Goal: Transaction & Acquisition: Purchase product/service

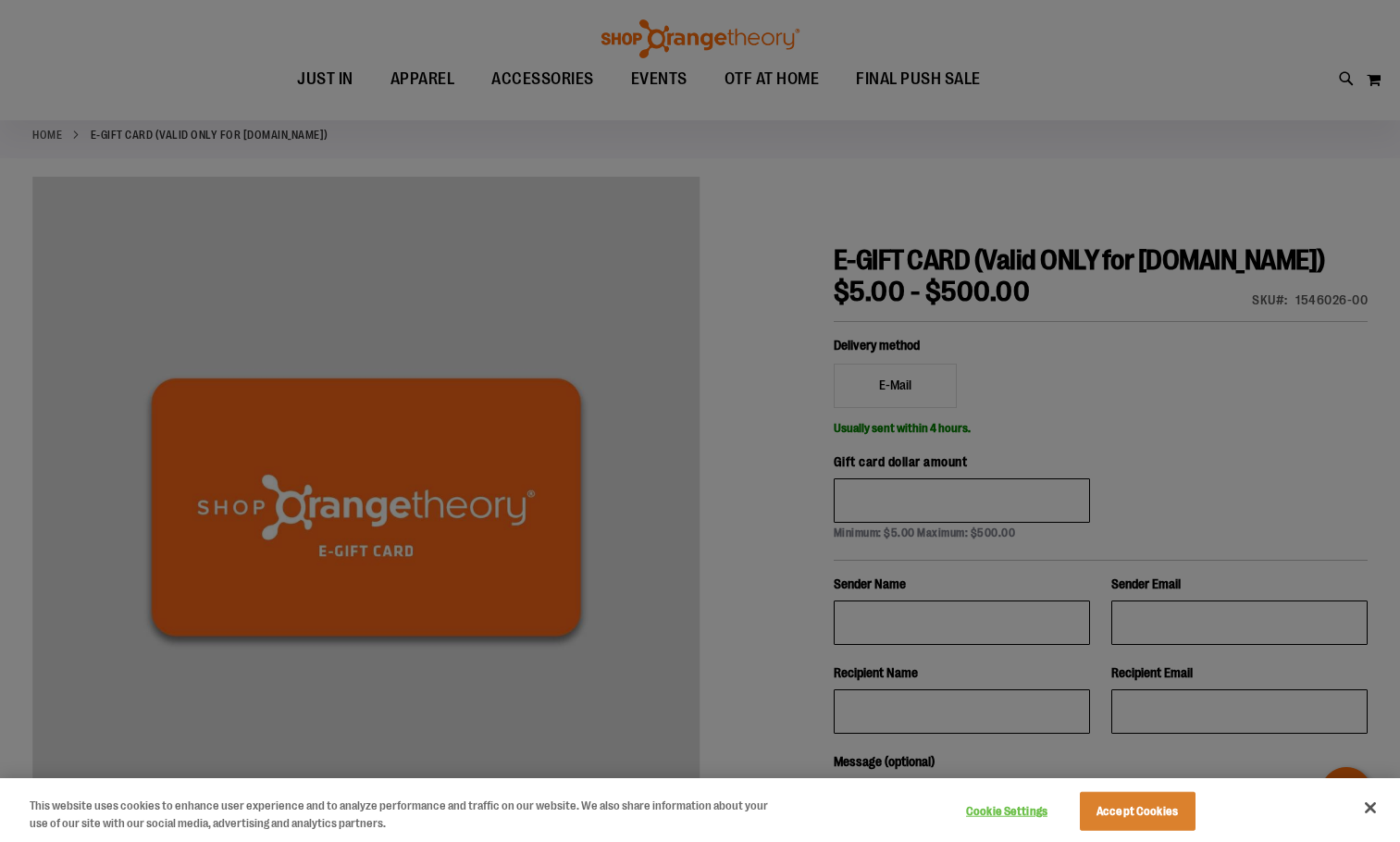
scroll to position [92, 0]
type input "**********"
click at [1196, 263] on div at bounding box center [700, 421] width 1400 height 842
click at [1360, 807] on button "Close" at bounding box center [1370, 807] width 40 height 40
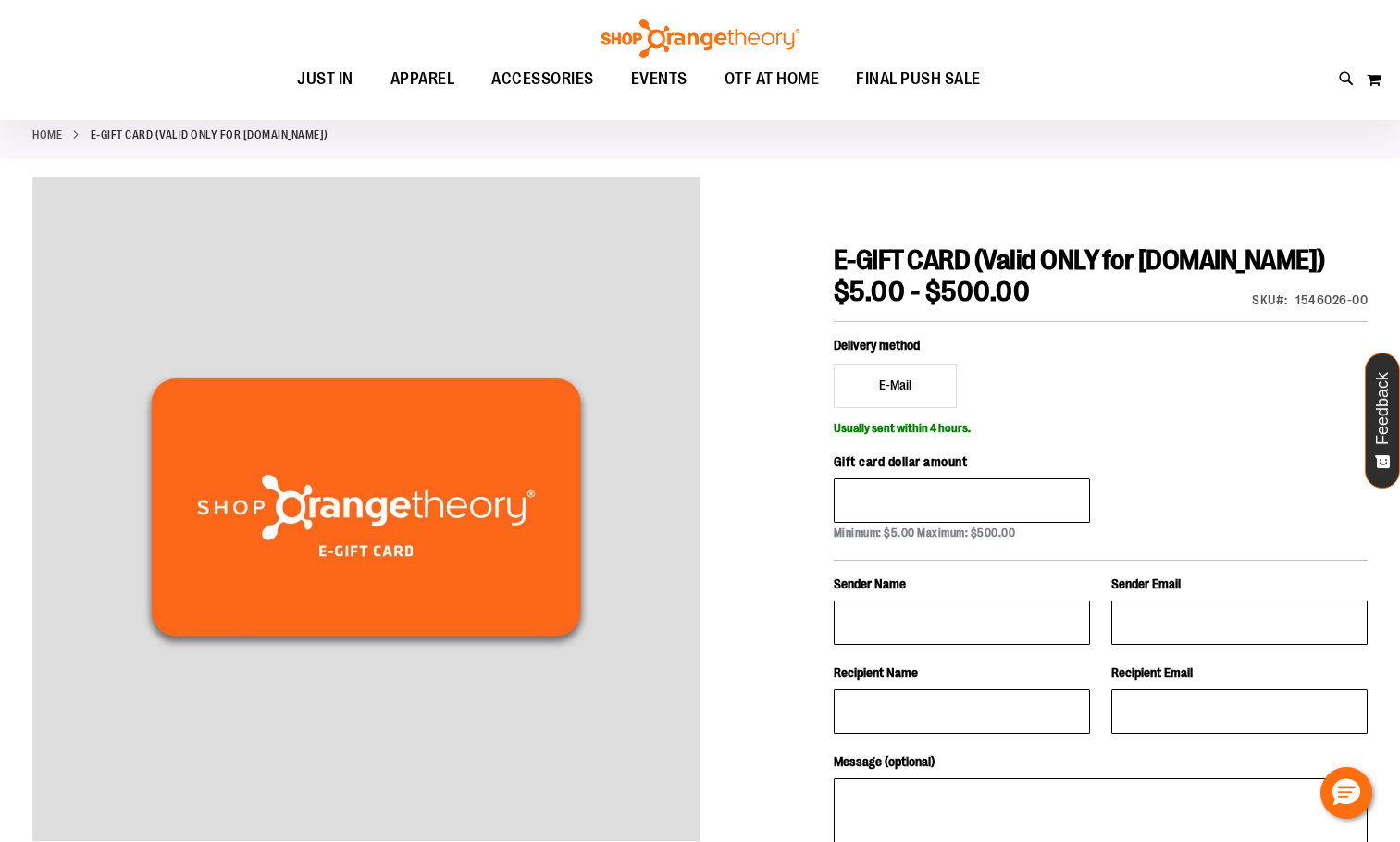
scroll to position [184, 0]
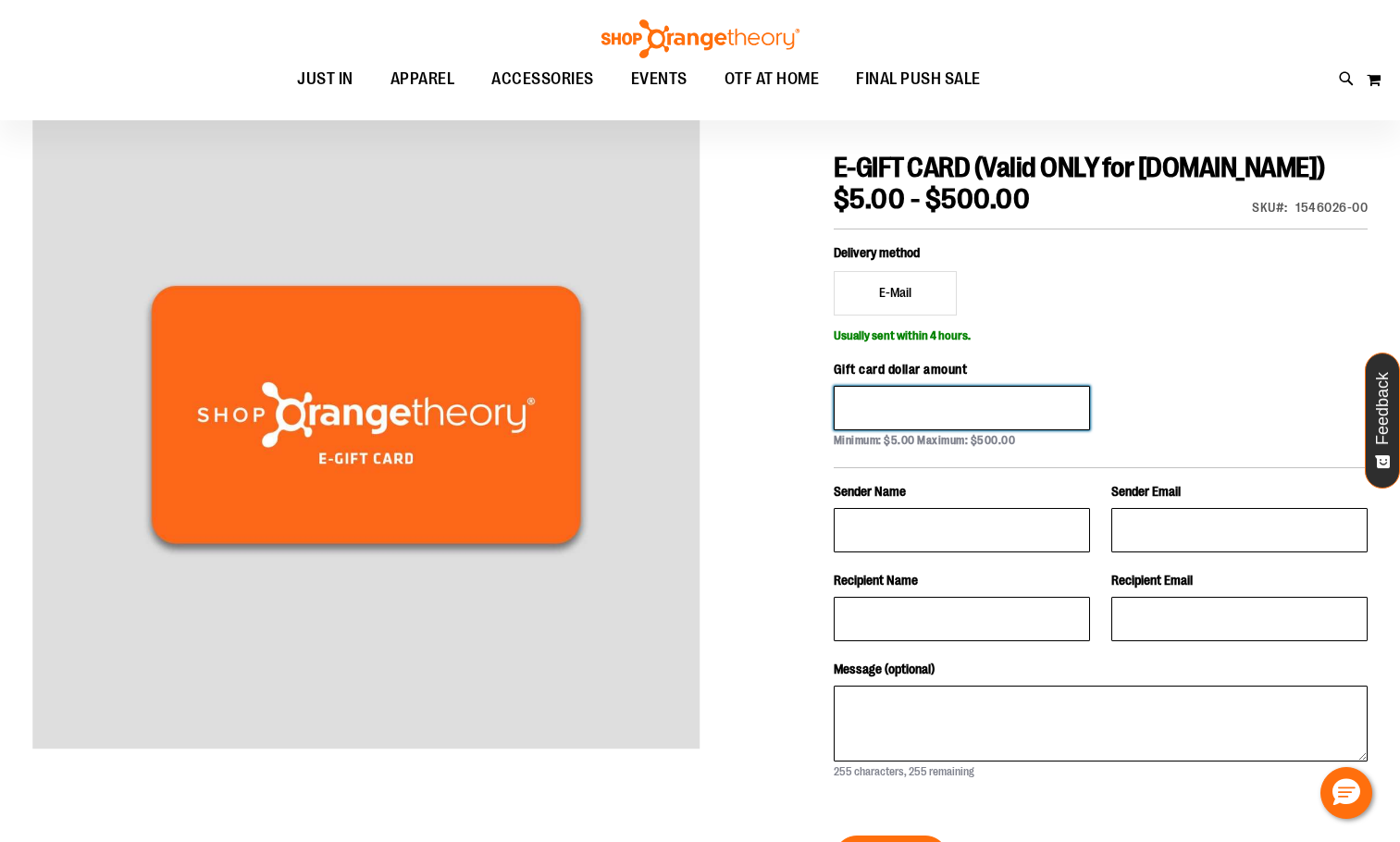
click at [913, 430] on input "Gift card dollar amount" at bounding box center [962, 407] width 256 height 44
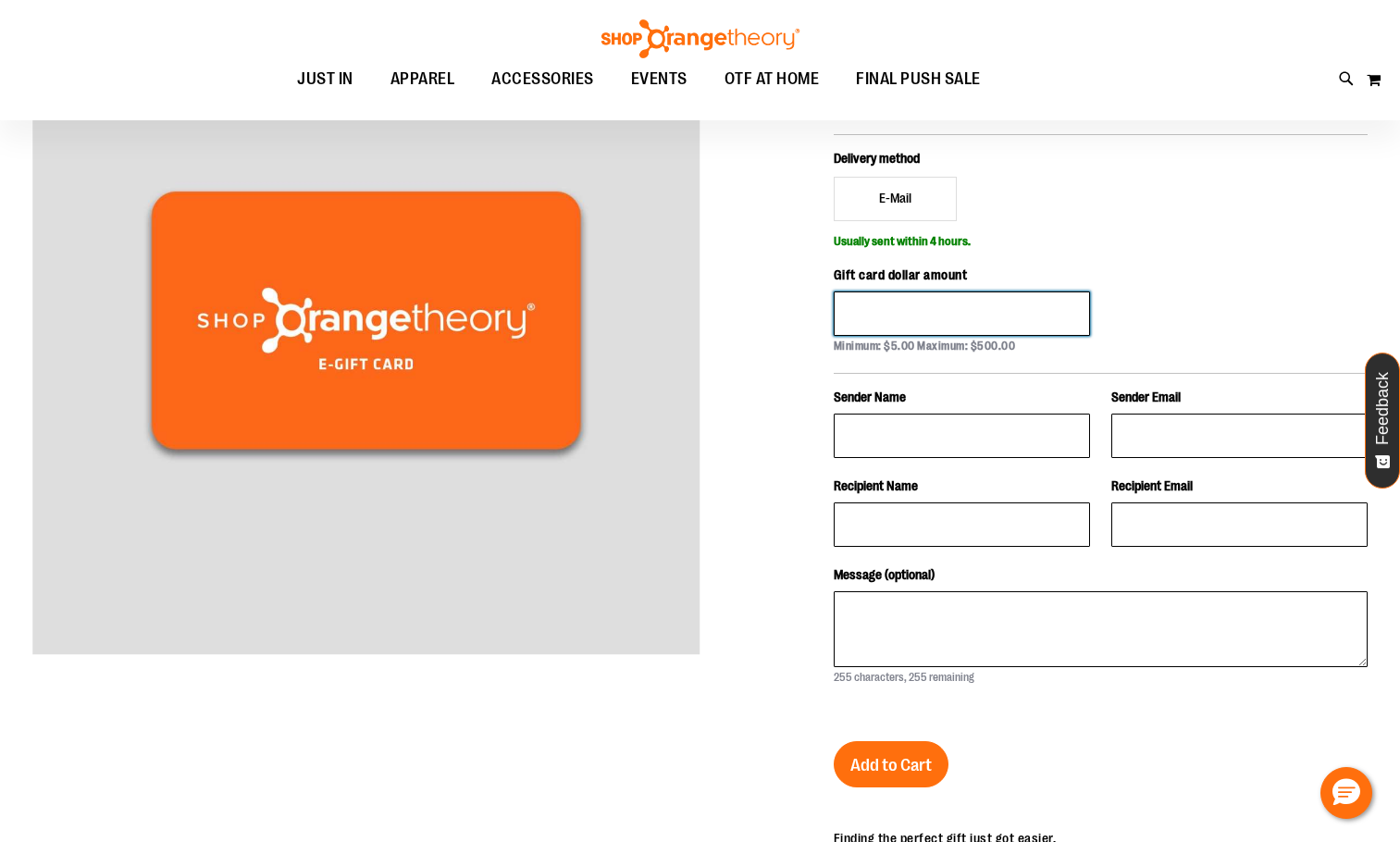
scroll to position [369, 0]
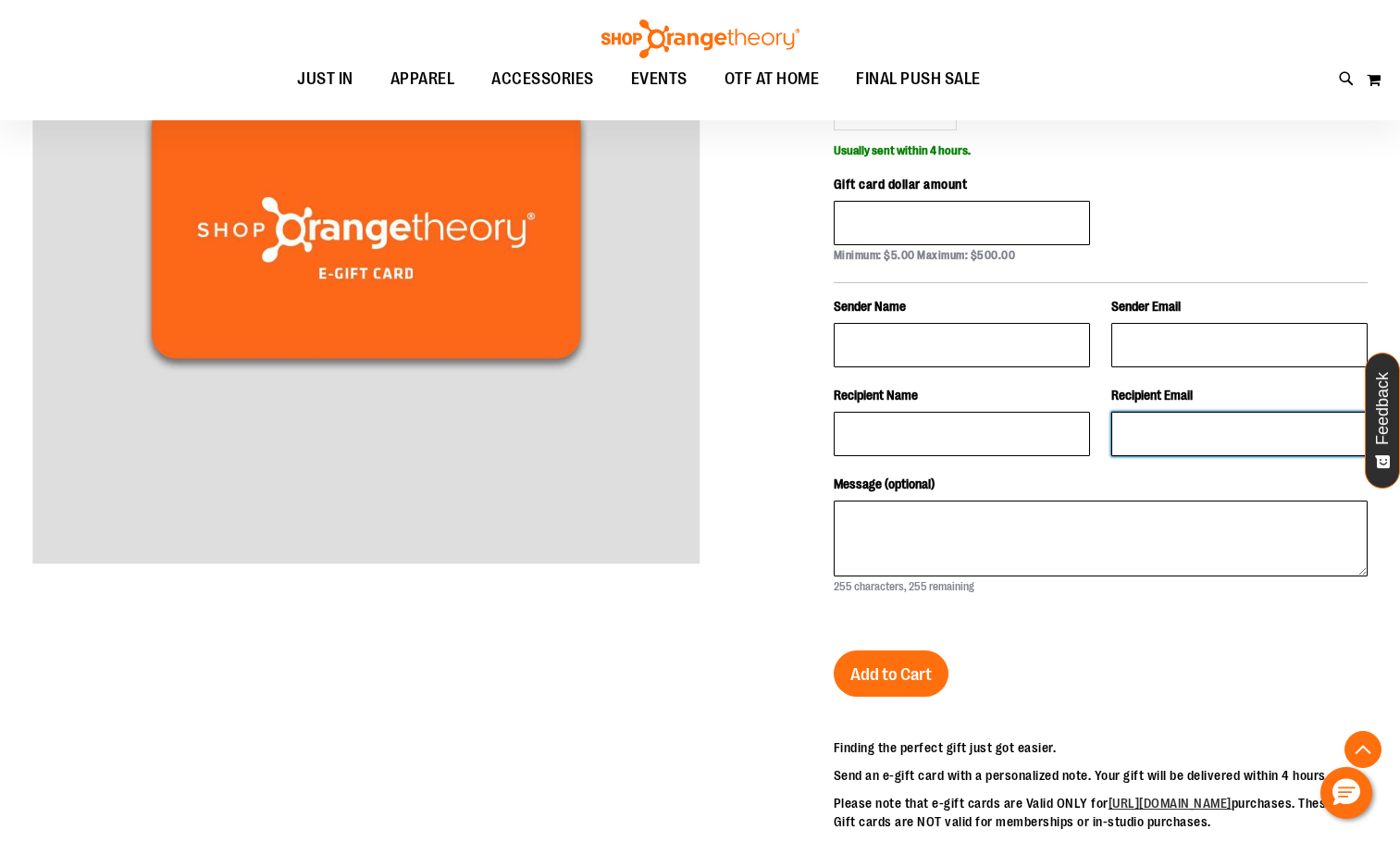
click at [1146, 456] on input "Recipient Email" at bounding box center [1239, 434] width 256 height 44
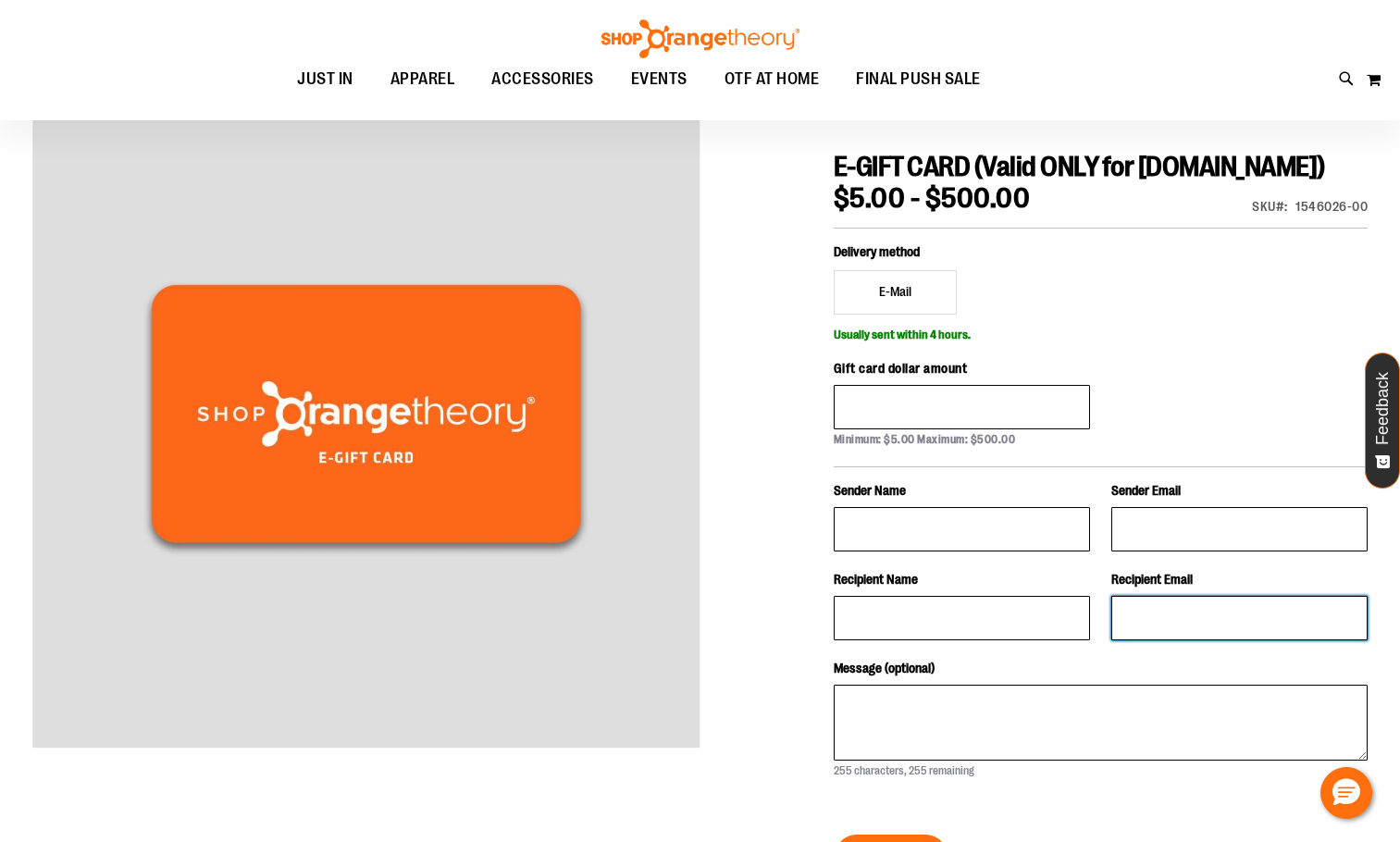
scroll to position [184, 0]
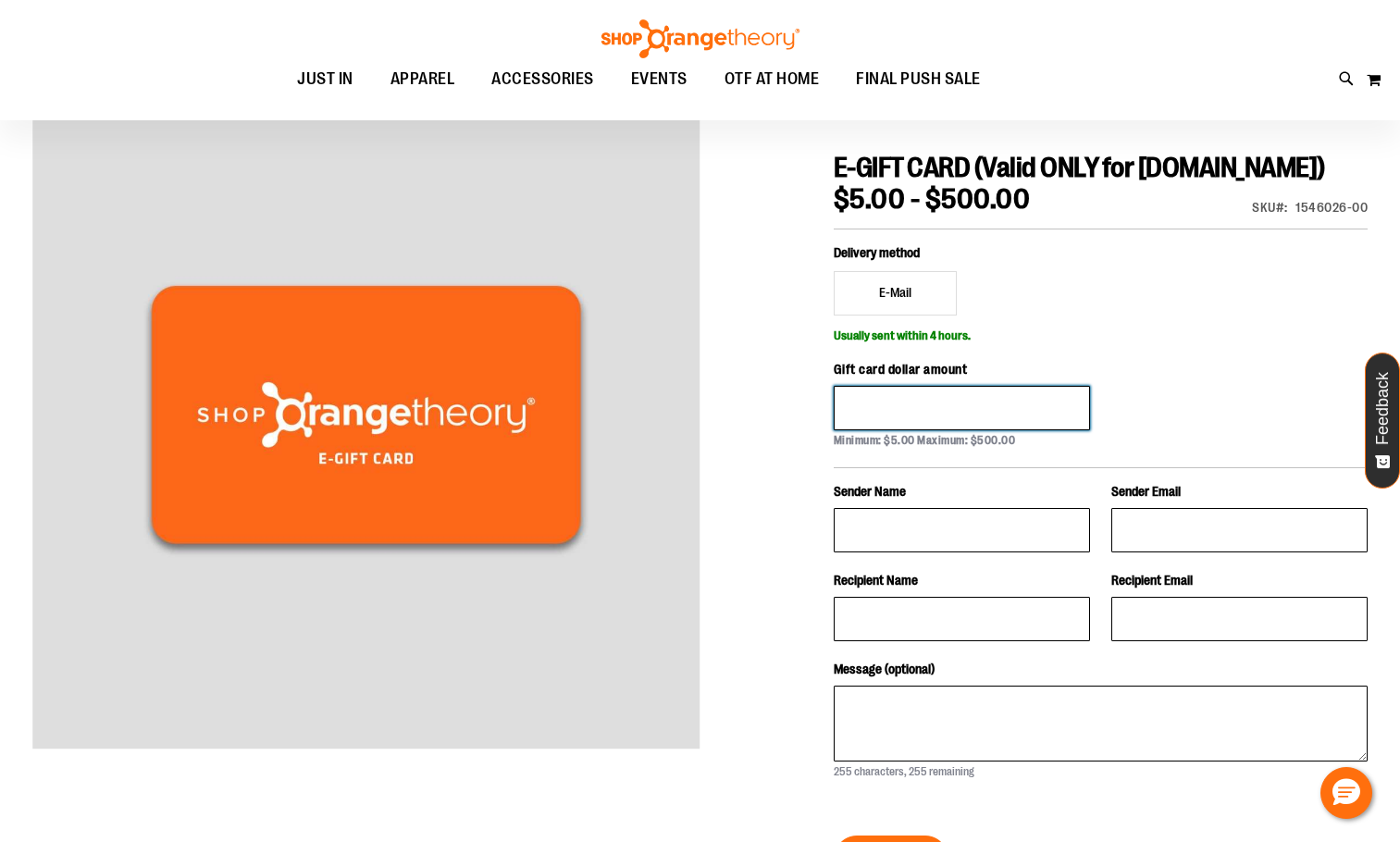
click at [966, 430] on input "Gift card dollar amount" at bounding box center [962, 407] width 256 height 44
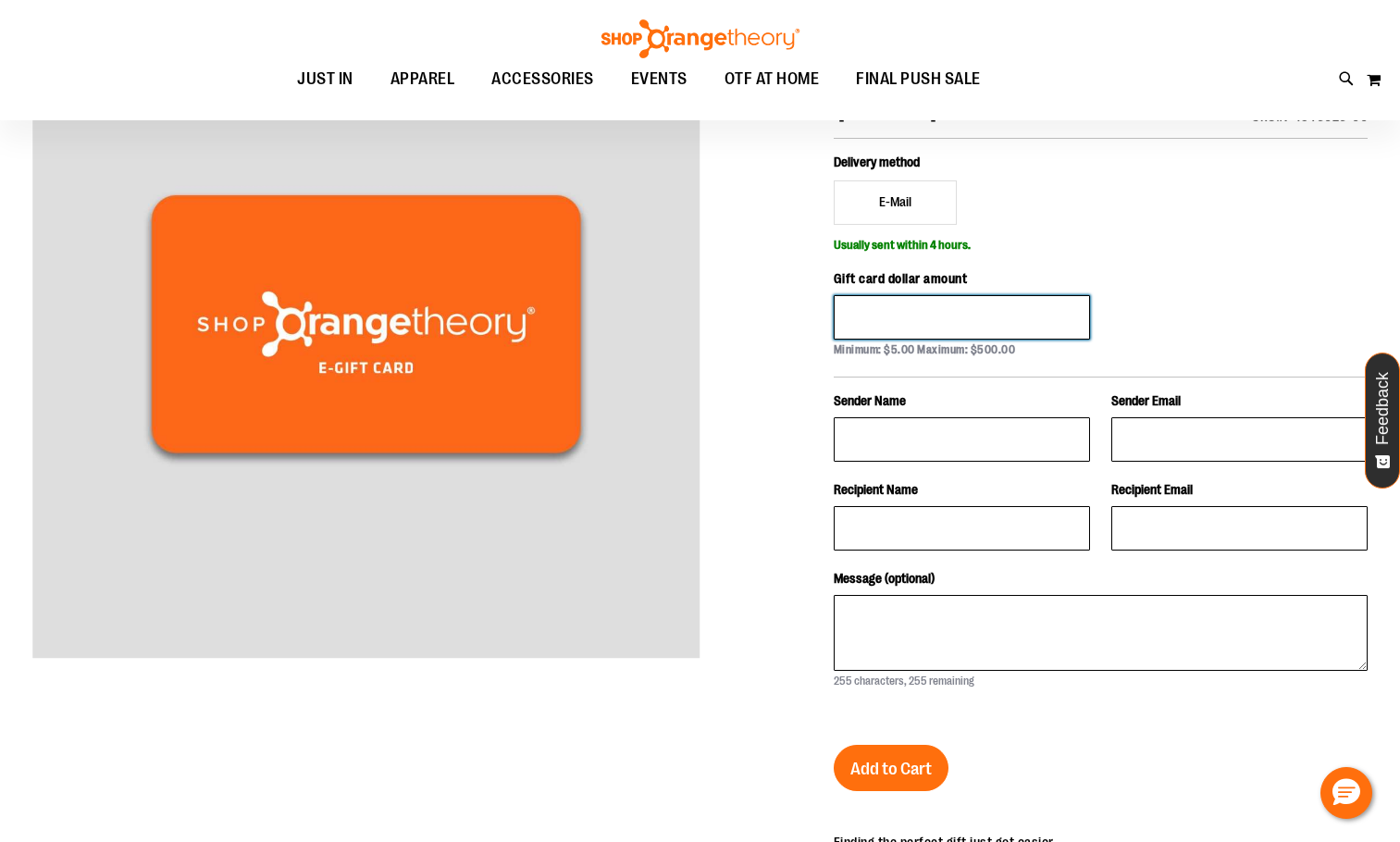
scroll to position [277, 0]
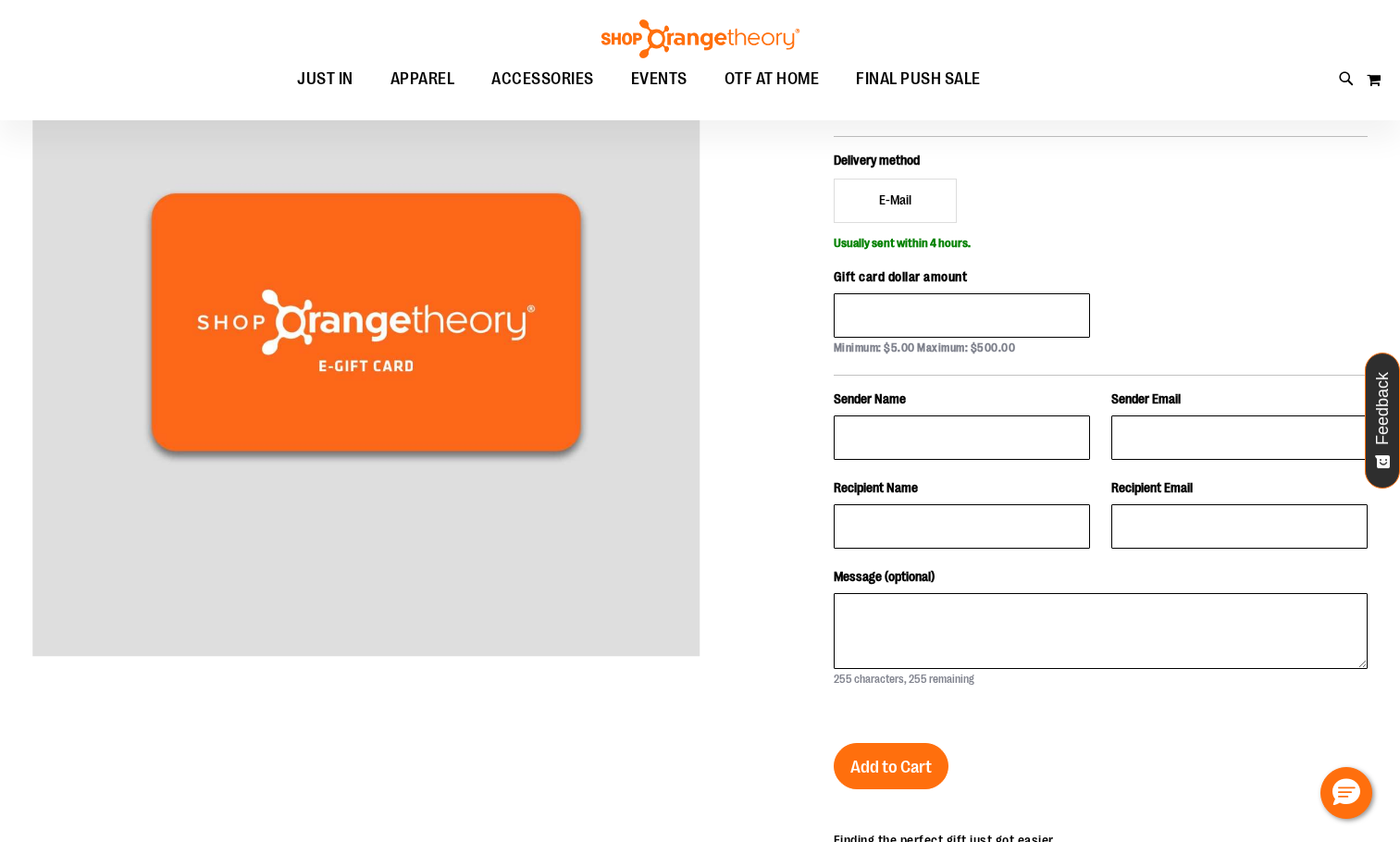
click at [1250, 297] on div "Delivery method E-Mail Usually sent within 4 hours. Gift card dollar amount Min…" at bounding box center [1100, 411] width 534 height 551
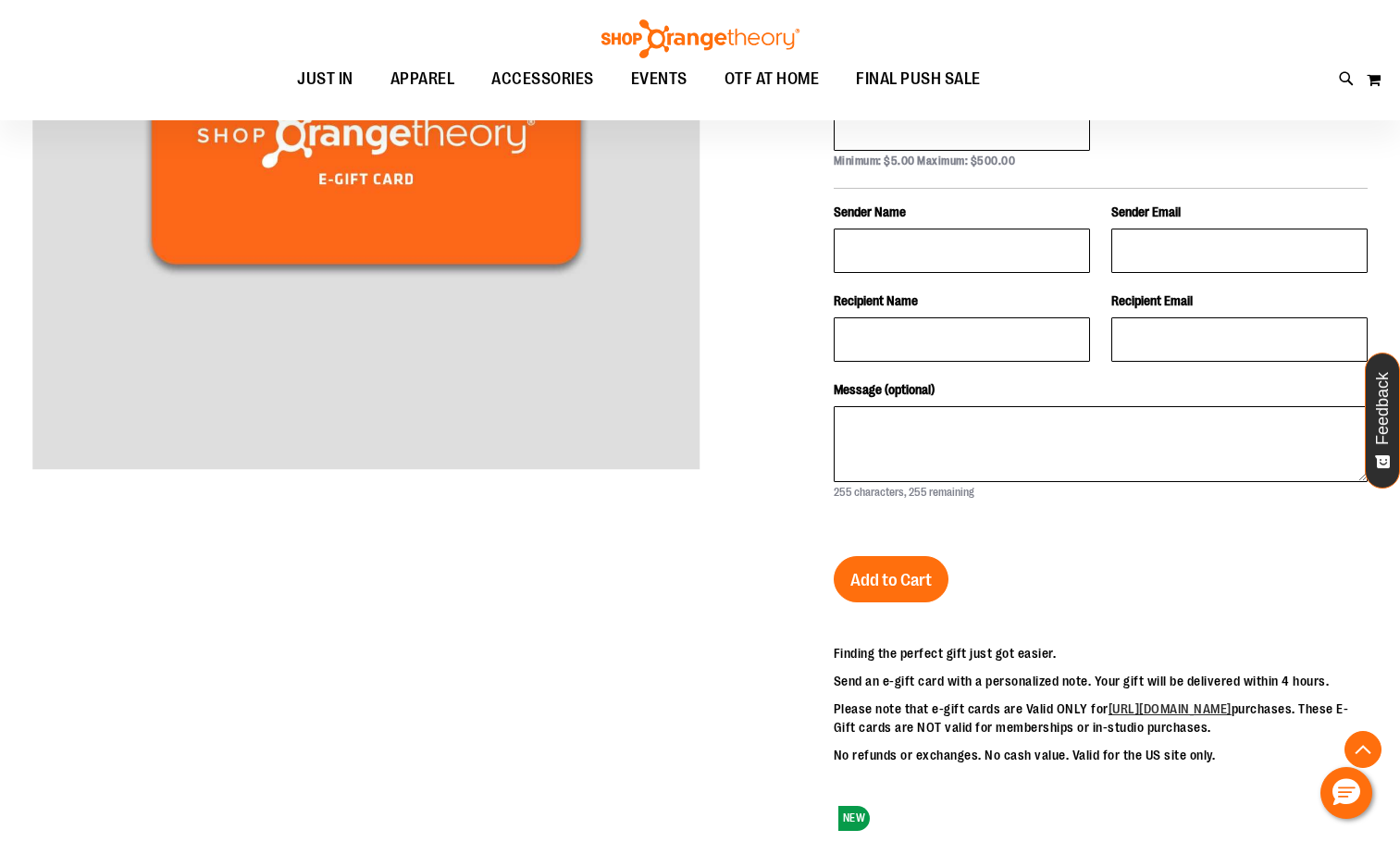
scroll to position [94, 0]
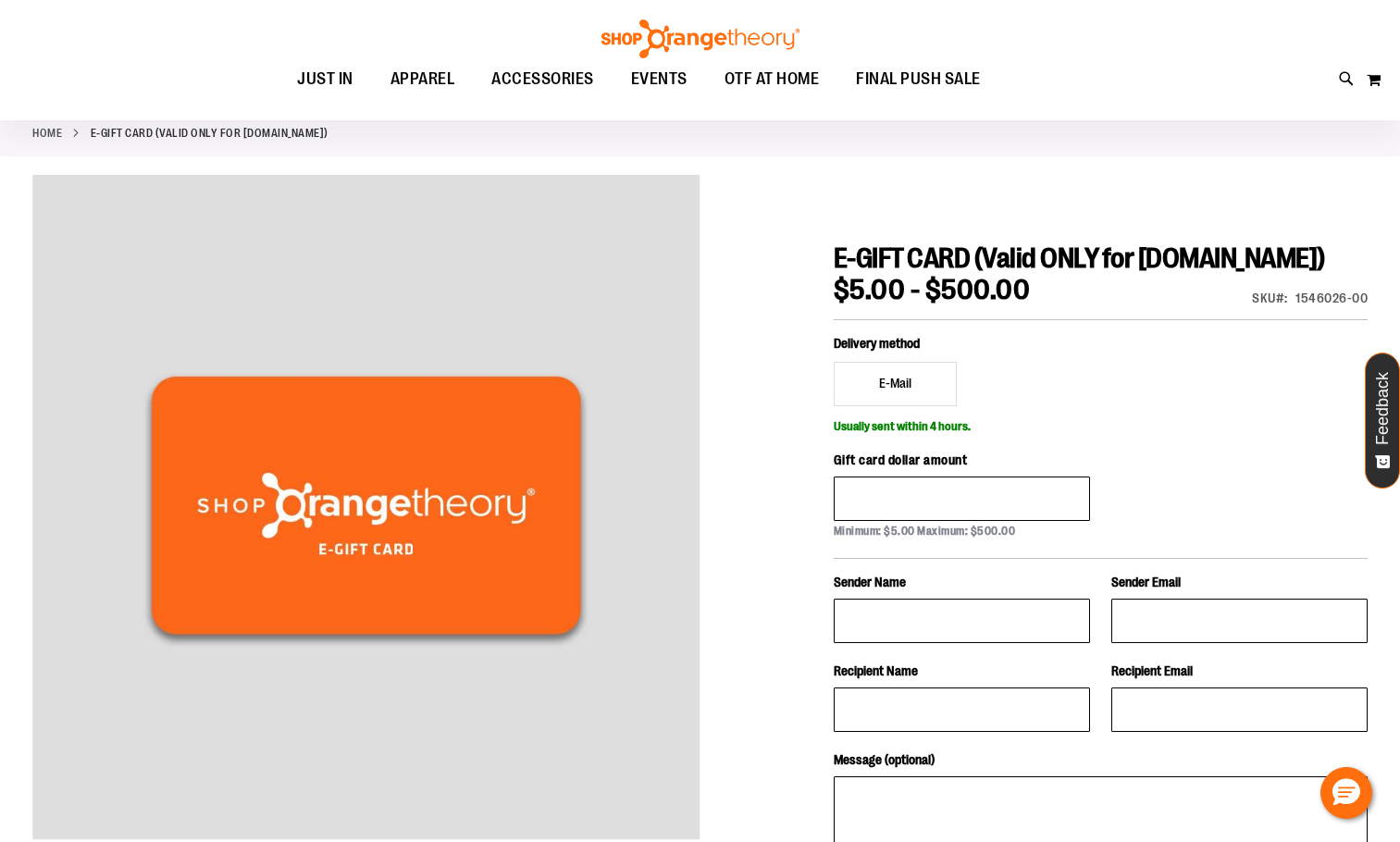
click at [1117, 54] on div "Toggle Nav Search Popular Suggestions Advanced Search" at bounding box center [700, 60] width 1400 height 120
